Goal: Information Seeking & Learning: Learn about a topic

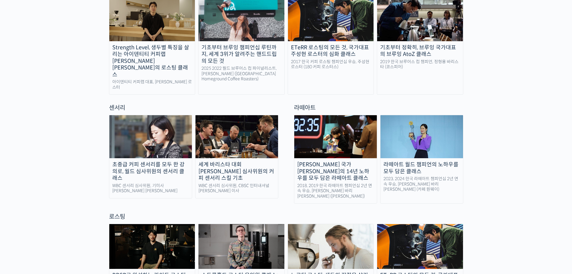
scroll to position [421, 0]
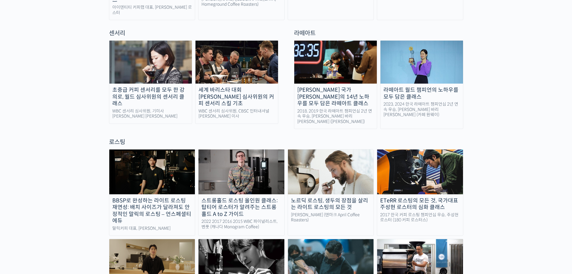
click at [249, 87] on div "세계 바리스타 대회 [PERSON_NAME] 심사위원의 커피 센서리 스킬 기초" at bounding box center [237, 97] width 83 height 20
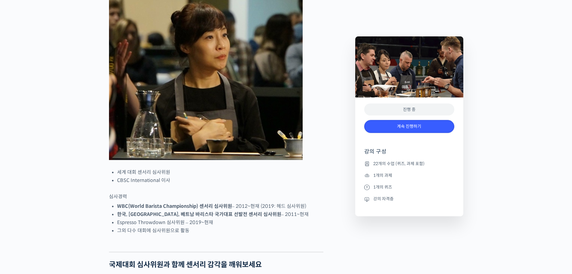
scroll to position [361, 0]
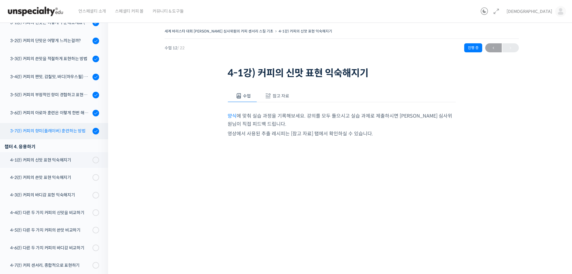
scroll to position [130, 0]
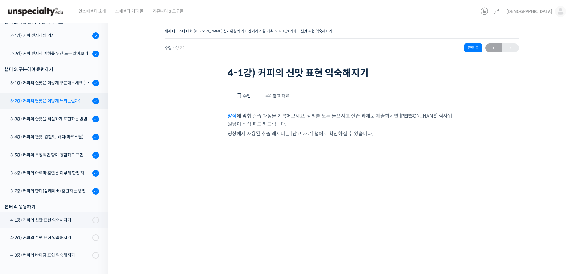
click at [63, 99] on div "3-2강) 커피의 단맛은 어떻게 느끼는걸까?" at bounding box center [50, 100] width 81 height 7
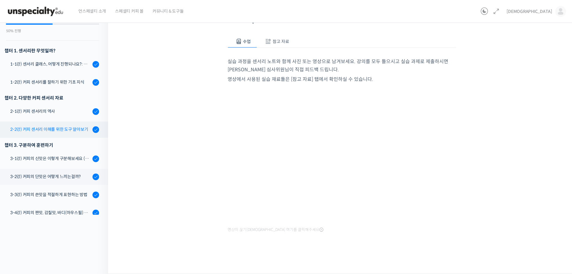
click at [61, 127] on div "2-2강) 커피 센서리 이해를 위한 도구 알아보기" at bounding box center [50, 129] width 81 height 7
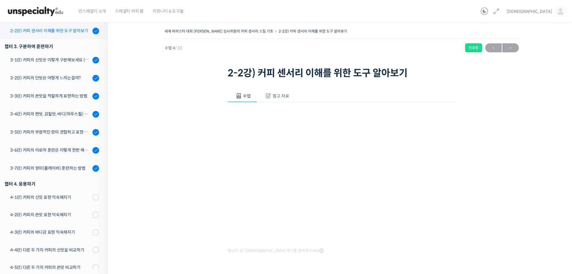
scroll to position [93, 0]
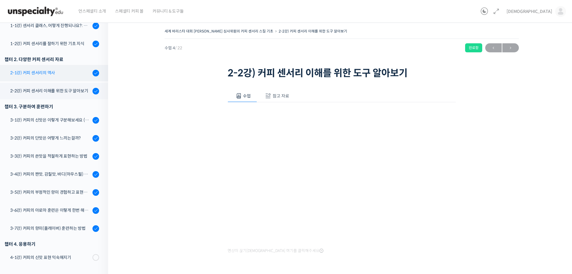
click at [67, 74] on div "2-1강) 커피 센서리의 역사" at bounding box center [50, 72] width 81 height 7
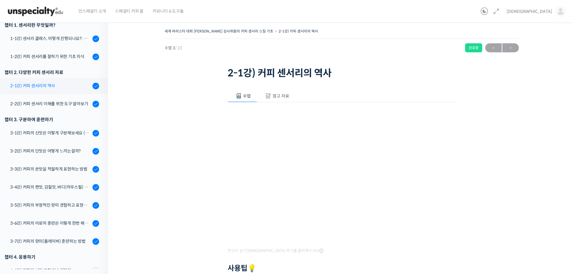
scroll to position [34, 0]
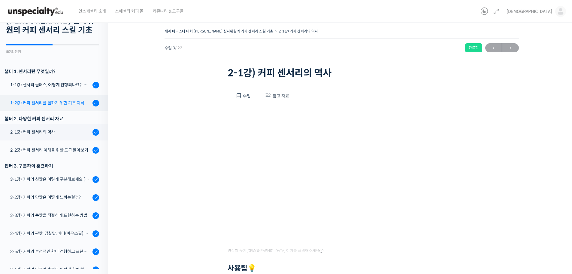
click at [68, 105] on div "1-2강) 커피 센서리를 잘하기 위한 기초 지식" at bounding box center [50, 102] width 81 height 7
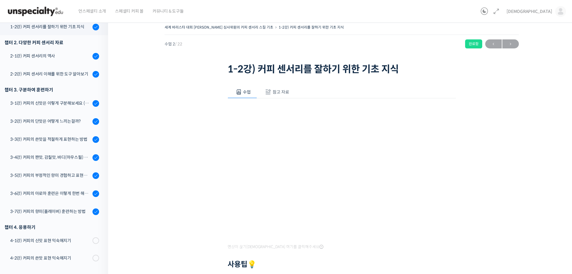
scroll to position [30, 0]
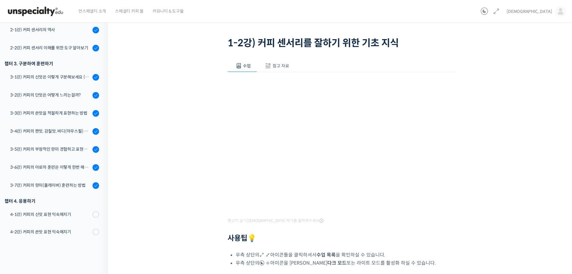
click at [483, 231] on div "세계 바리스타 대회 [PERSON_NAME] 심사위원의 커피 센서리 스킬 기초 1-2강) 커피 센서리를 잘하기 위ᄒ…" at bounding box center [341, 171] width 407 height 348
